Goal: Transaction & Acquisition: Purchase product/service

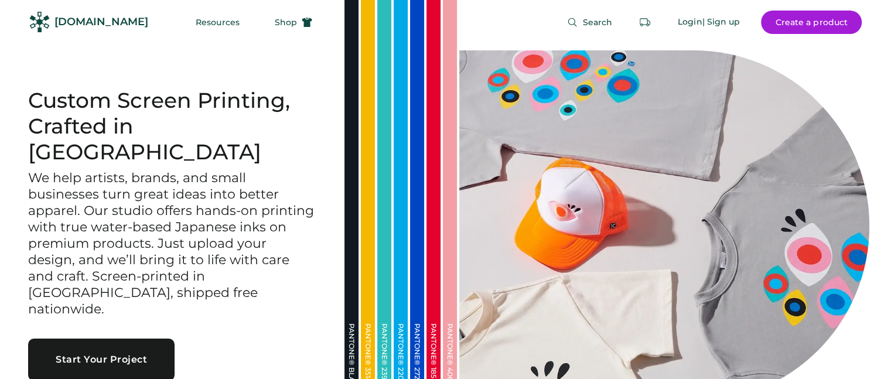
click at [90, 338] on button "Start Your Project" at bounding box center [101, 359] width 146 height 42
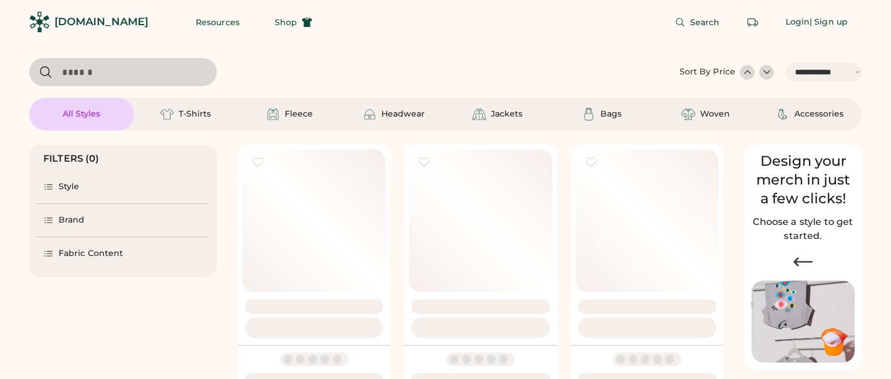
select select "*****"
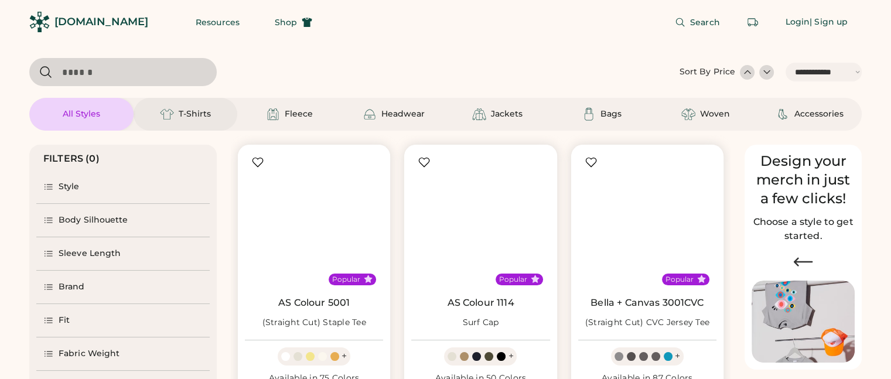
click at [196, 105] on div "T-Shirts" at bounding box center [186, 114] width 104 height 33
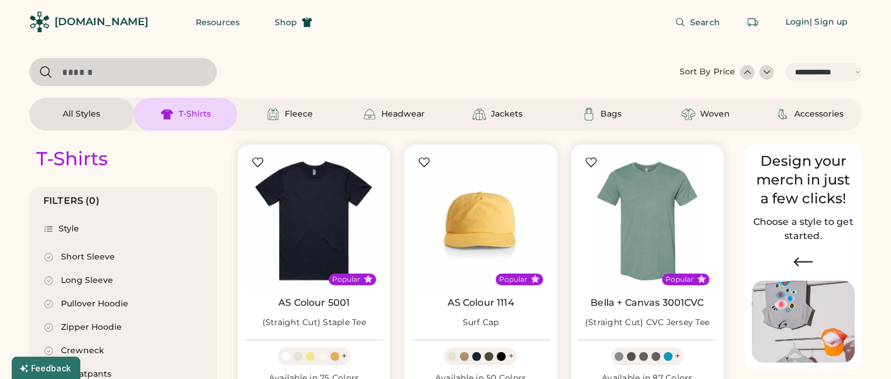
select select "*"
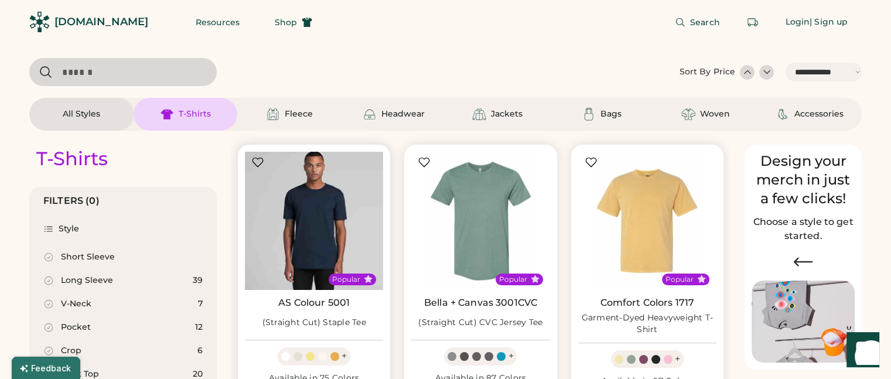
click at [277, 180] on img at bounding box center [314, 221] width 138 height 138
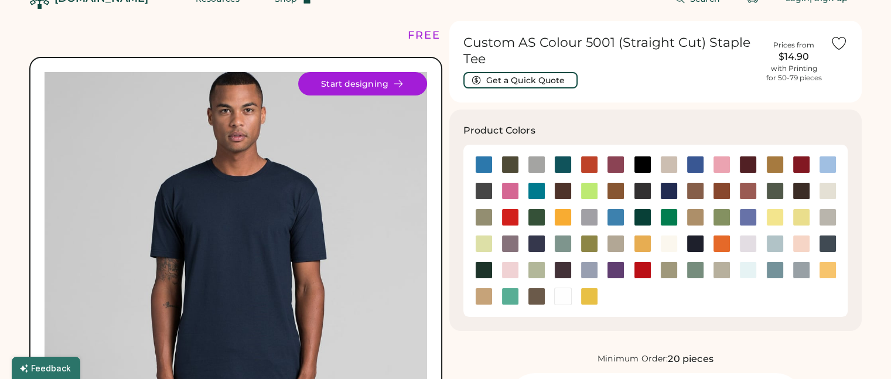
scroll to position [26, 0]
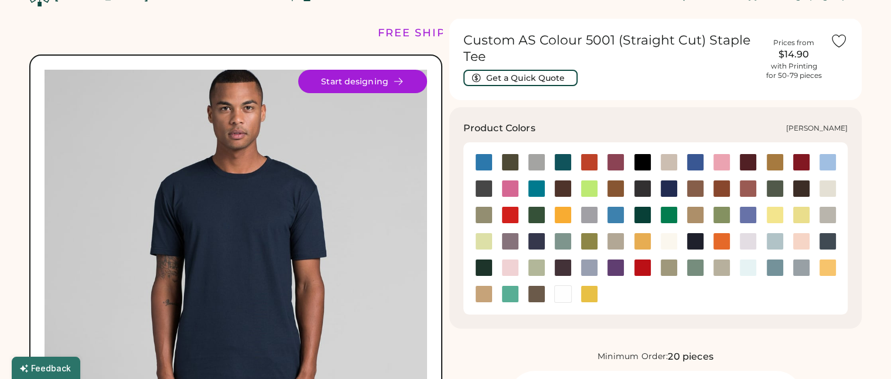
click at [642, 152] on div at bounding box center [642, 162] width 26 height 26
click at [642, 160] on div at bounding box center [643, 162] width 18 height 18
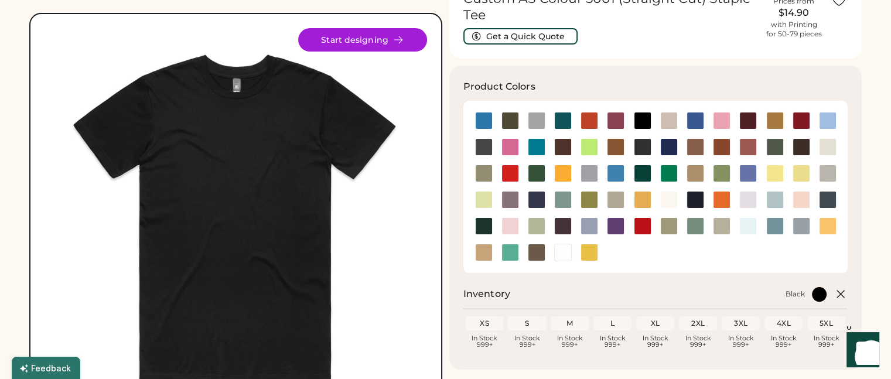
scroll to position [68, 0]
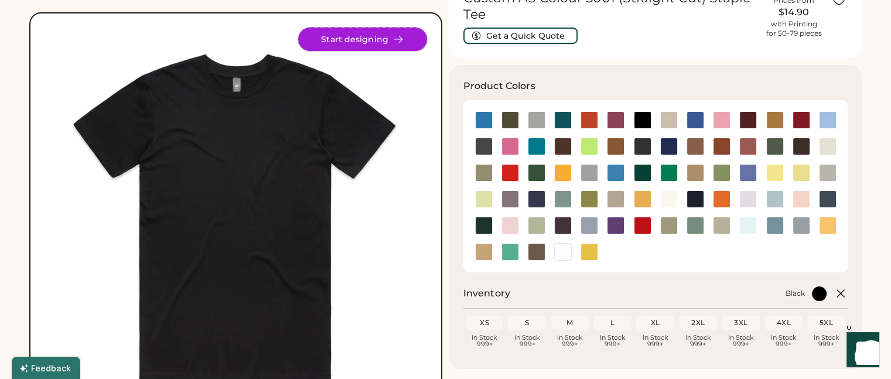
click at [358, 39] on button "Start designing" at bounding box center [362, 39] width 129 height 23
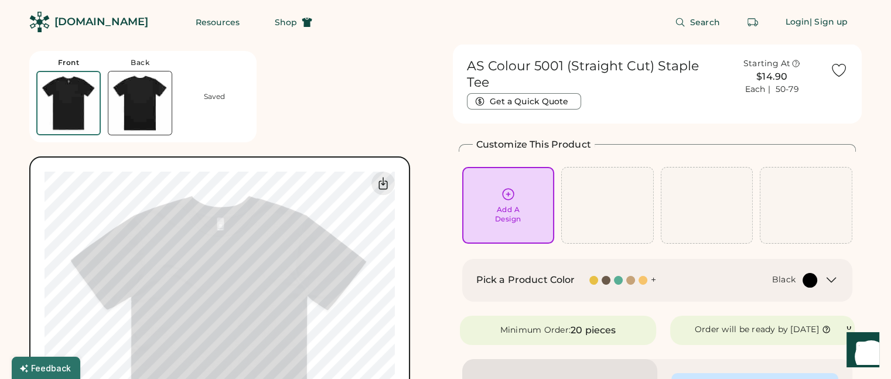
click at [501, 211] on div "Add A Design" at bounding box center [508, 214] width 26 height 19
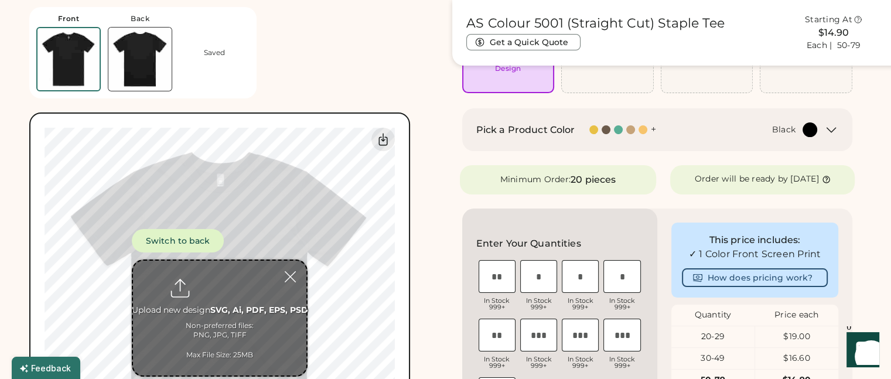
scroll to position [180, 0]
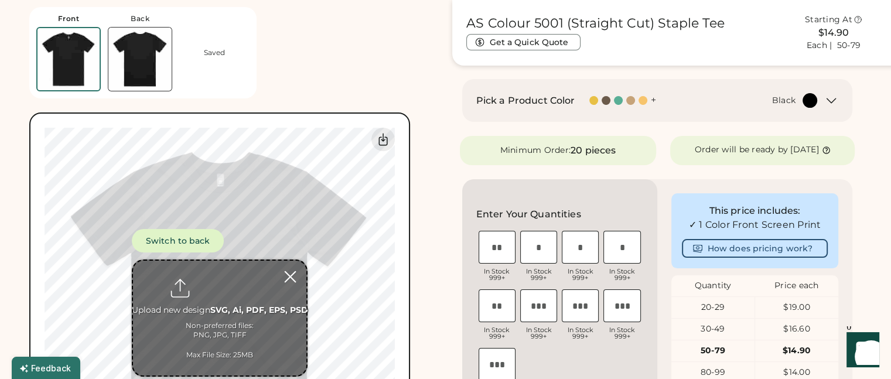
click at [287, 276] on div at bounding box center [290, 276] width 20 height 20
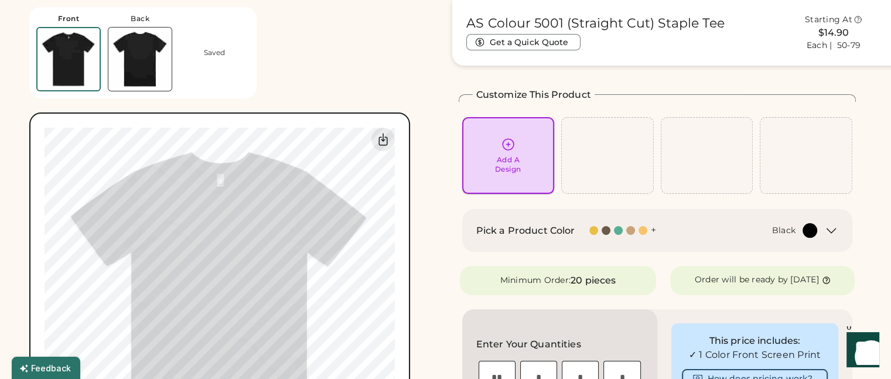
scroll to position [0, 0]
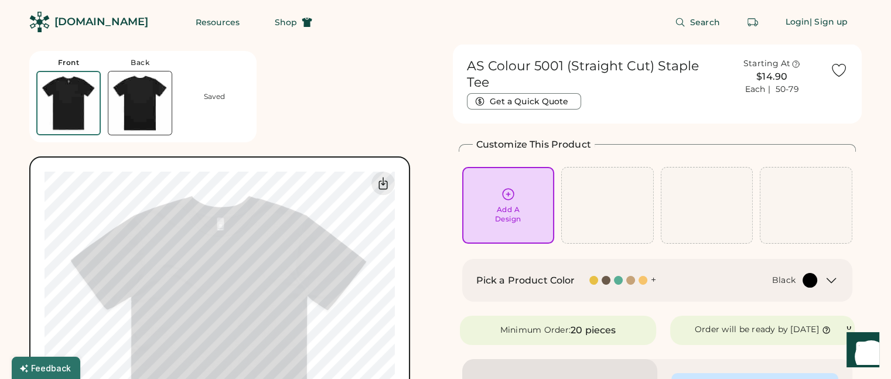
click at [518, 214] on div "Add A Design" at bounding box center [508, 214] width 26 height 19
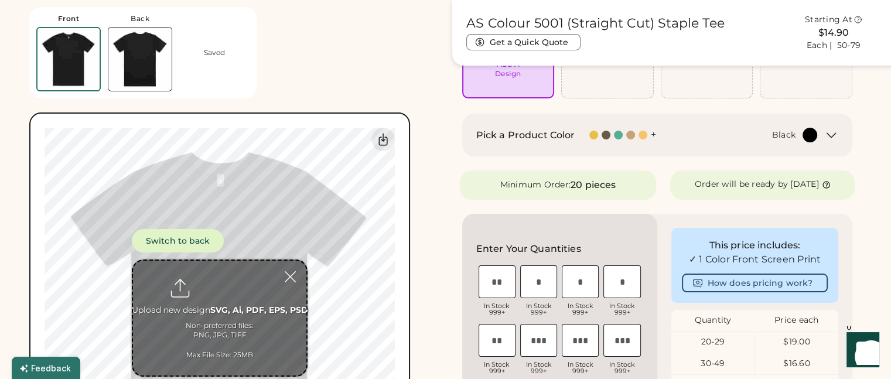
scroll to position [145, 0]
click at [201, 198] on div "Switch to back Upload new design SVG, Ai, PDF, EPS, PSD Non-preferred files: PN…" at bounding box center [220, 303] width 350 height 351
click at [249, 324] on input "file" at bounding box center [219, 318] width 173 height 115
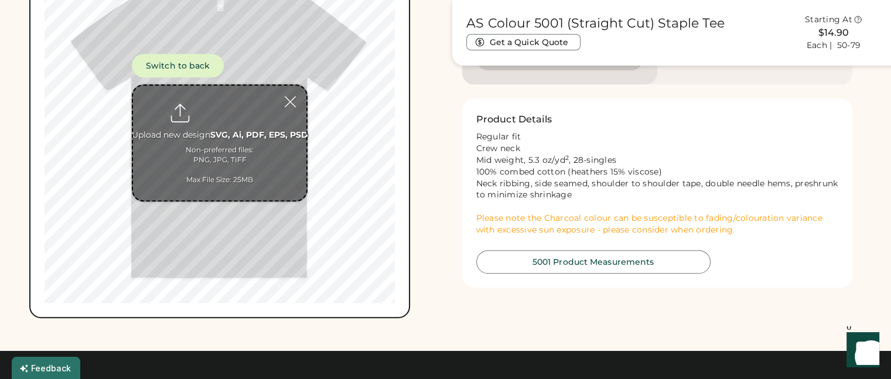
scroll to position [631, 0]
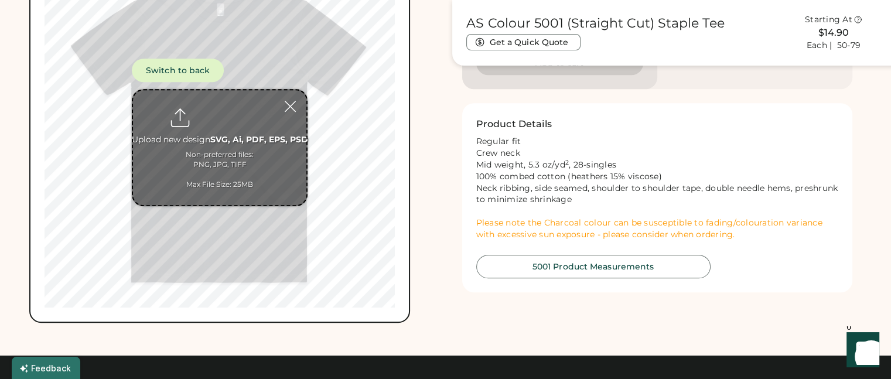
click at [220, 175] on input "file" at bounding box center [219, 147] width 173 height 115
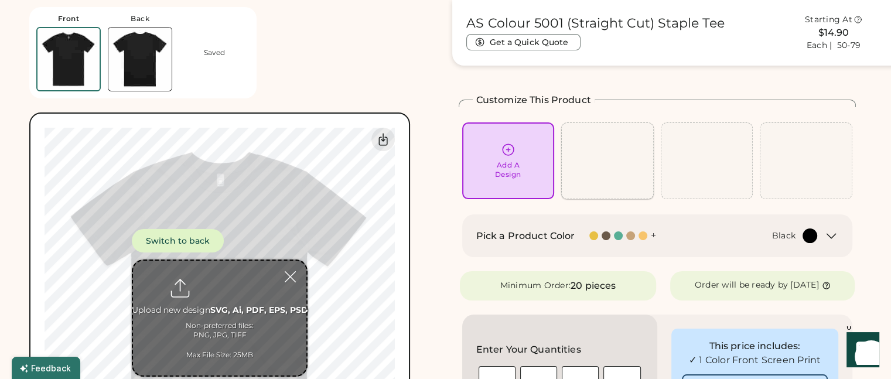
scroll to position [0, 0]
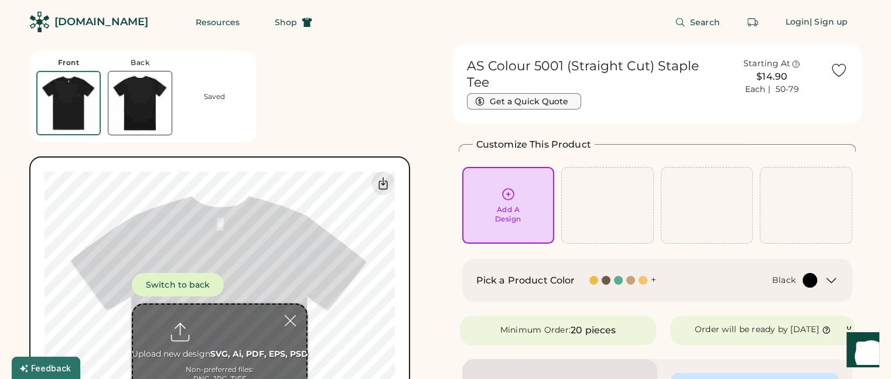
click at [521, 93] on div "Get a Quick Quote" at bounding box center [590, 101] width 247 height 16
click at [518, 96] on button "Get a Quick Quote" at bounding box center [524, 101] width 114 height 16
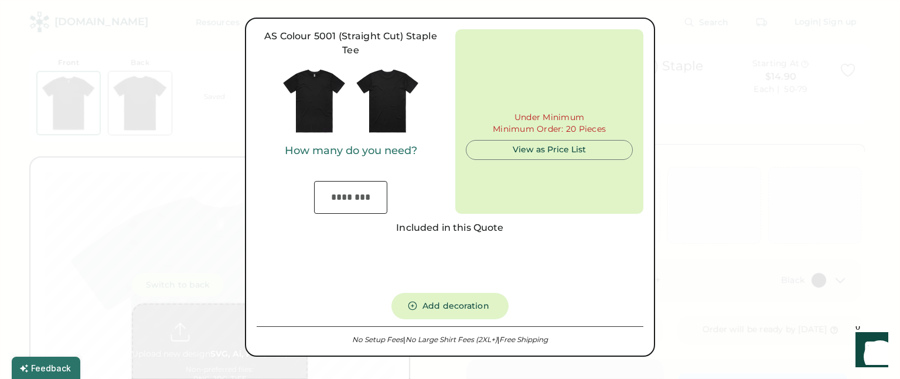
type input "***"
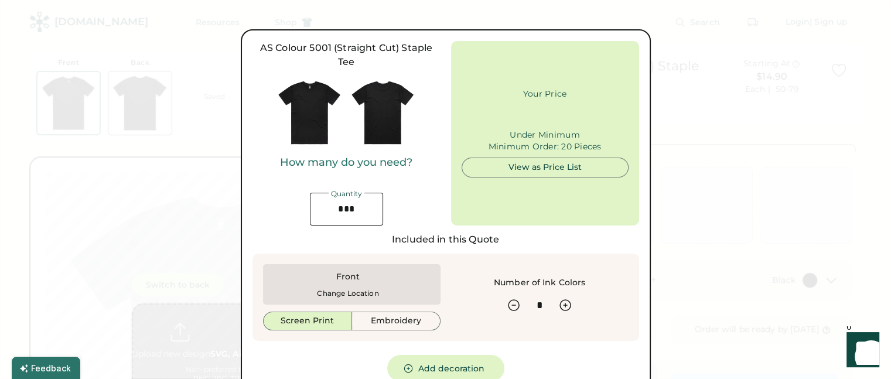
type input "******"
click at [724, 77] on div at bounding box center [445, 189] width 891 height 379
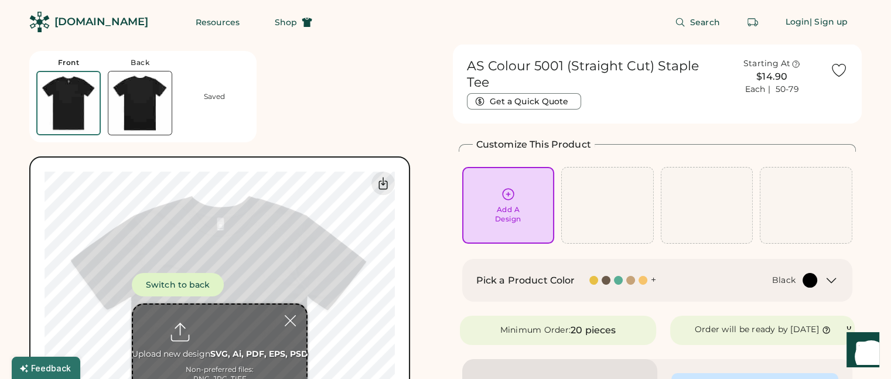
click at [194, 87] on div "Front Back Saved" at bounding box center [142, 96] width 227 height 91
click at [197, 290] on button "Switch to back" at bounding box center [178, 284] width 92 height 23
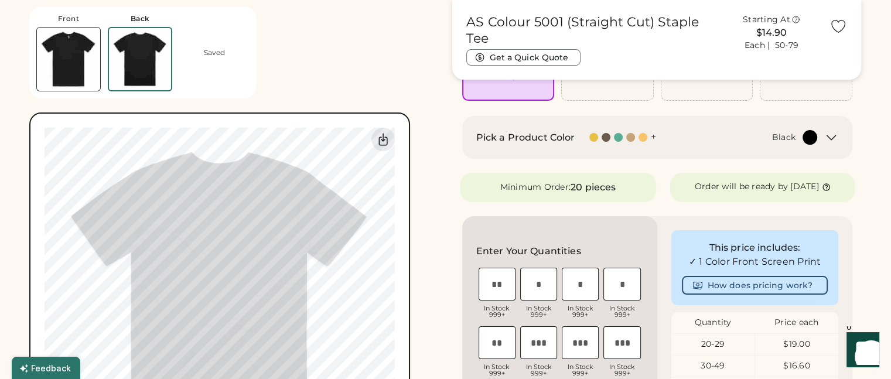
scroll to position [144, 0]
click at [740, 286] on button "How does pricing work?" at bounding box center [755, 284] width 146 height 19
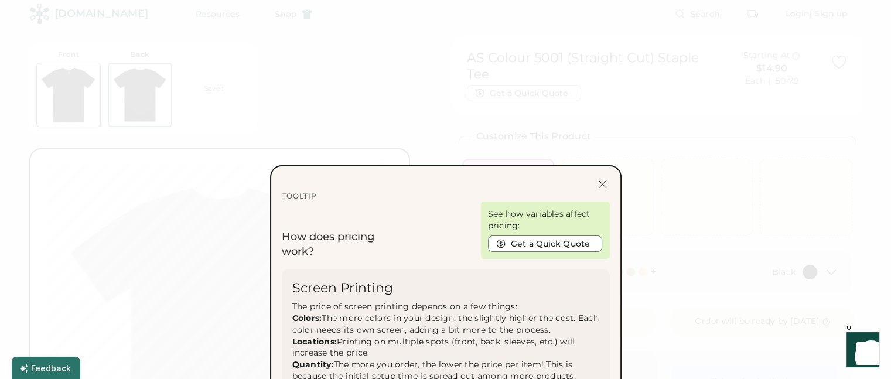
scroll to position [0, 0]
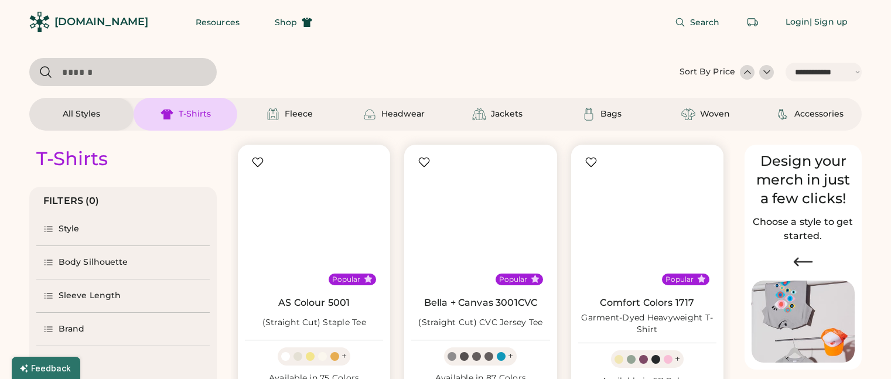
select select "*****"
select select "*"
